Goal: Task Accomplishment & Management: Manage account settings

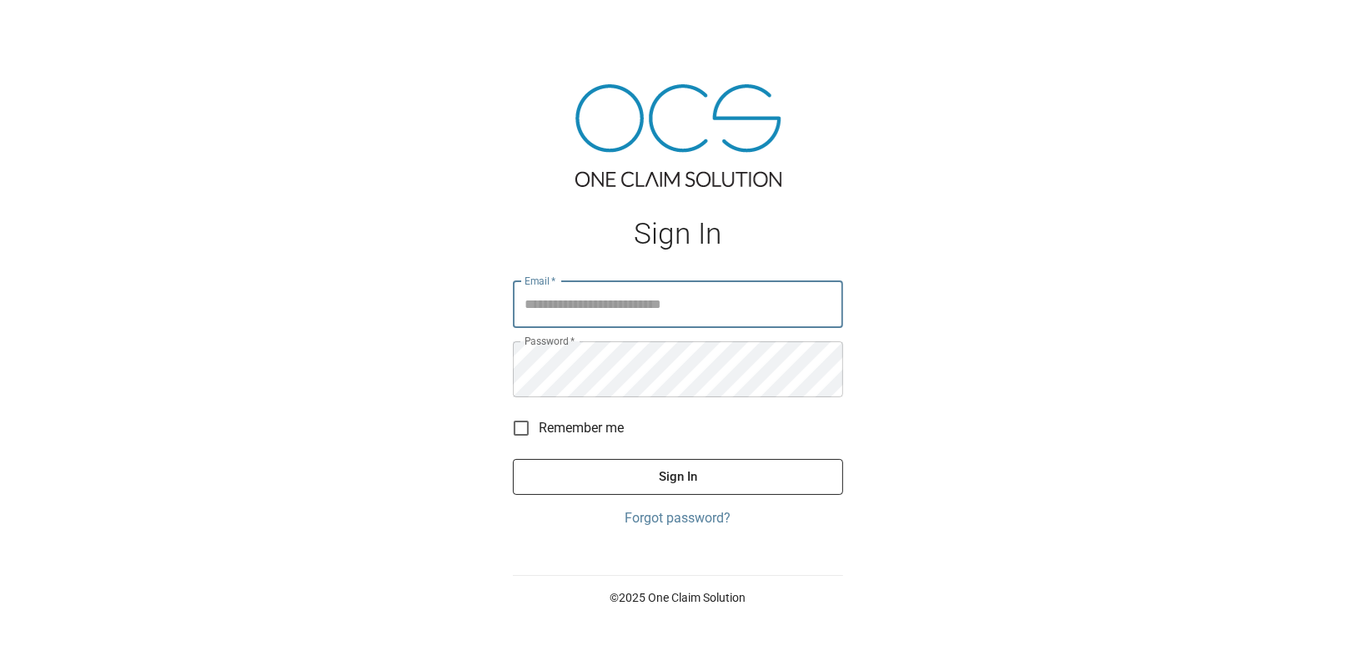
type input "**********"
click at [697, 494] on button "Sign In" at bounding box center [678, 476] width 330 height 35
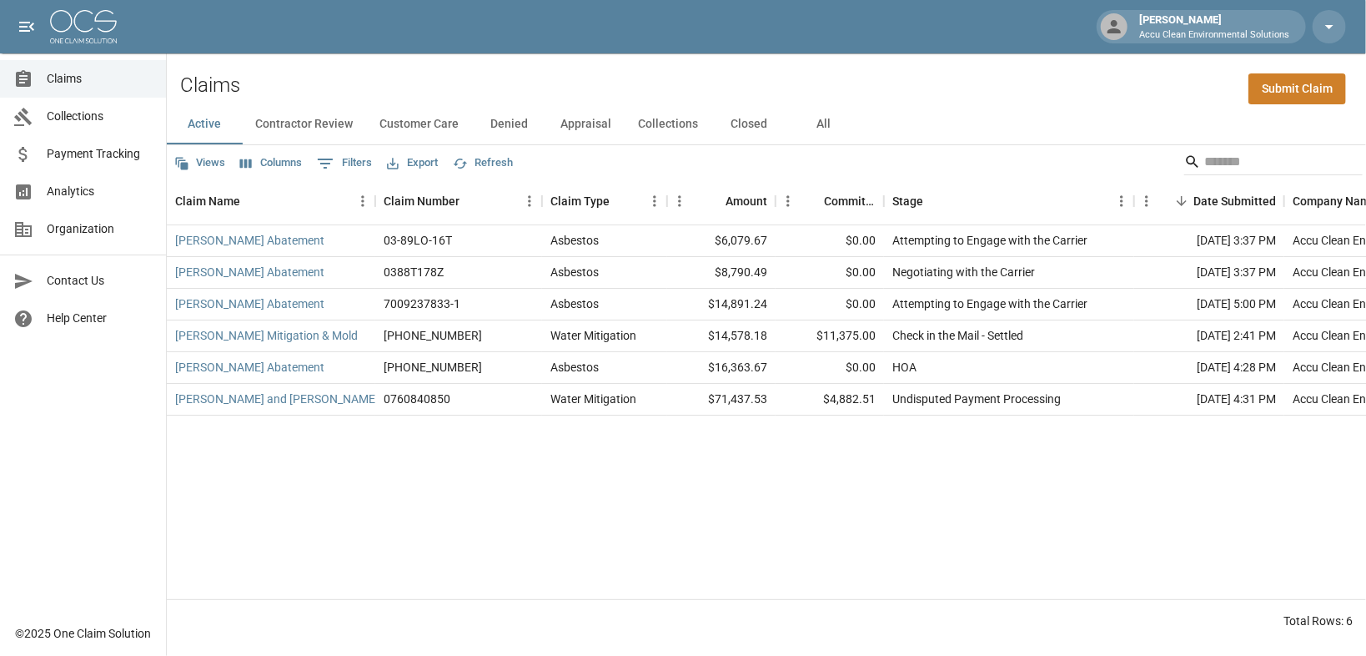
click at [811, 593] on div "Llewellyn Abatement 03-89LO-16T Asbestos $6,079.67 $0.00 Attempting to Engage w…" at bounding box center [947, 412] width 1560 height 374
